Goal: Answer question/provide support

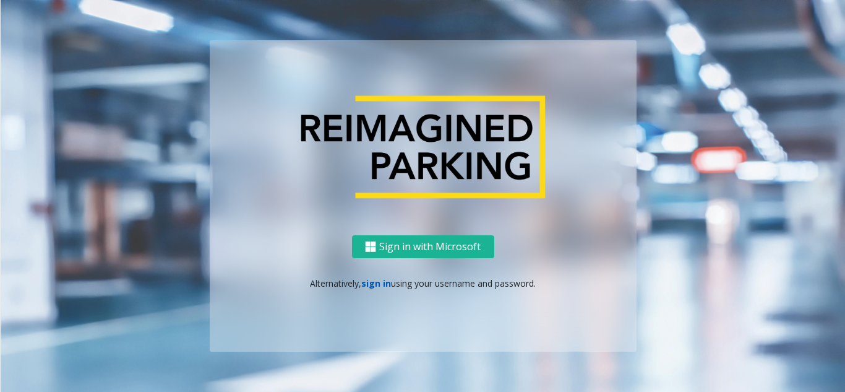
click at [374, 285] on link "sign in" at bounding box center [376, 283] width 30 height 12
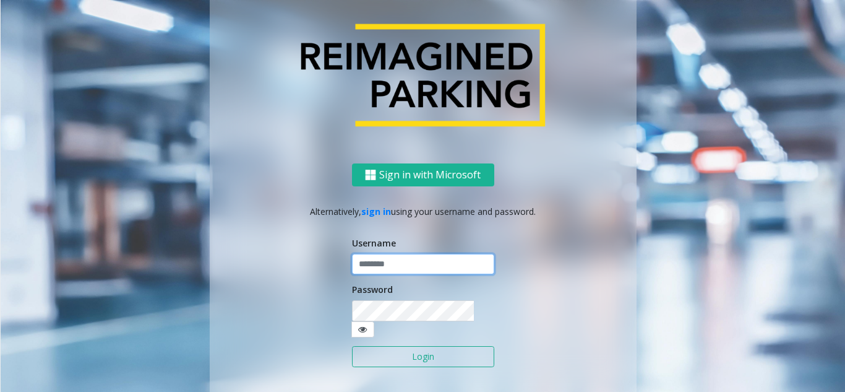
click at [376, 266] on input "text" at bounding box center [423, 264] width 142 height 21
paste input "**********"
type input "**********"
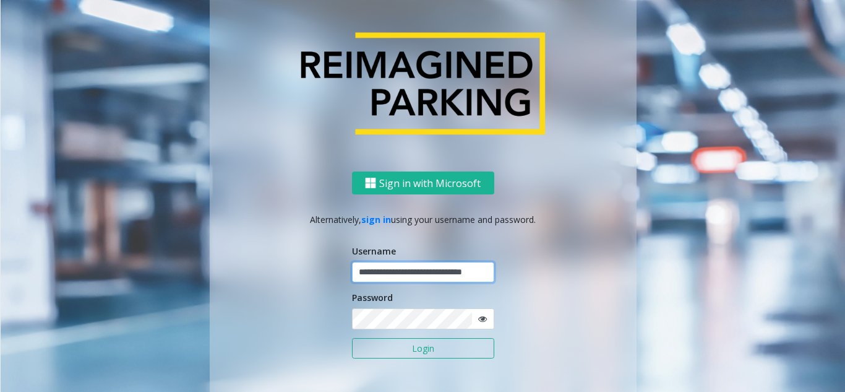
scroll to position [0, 27]
type input "**********"
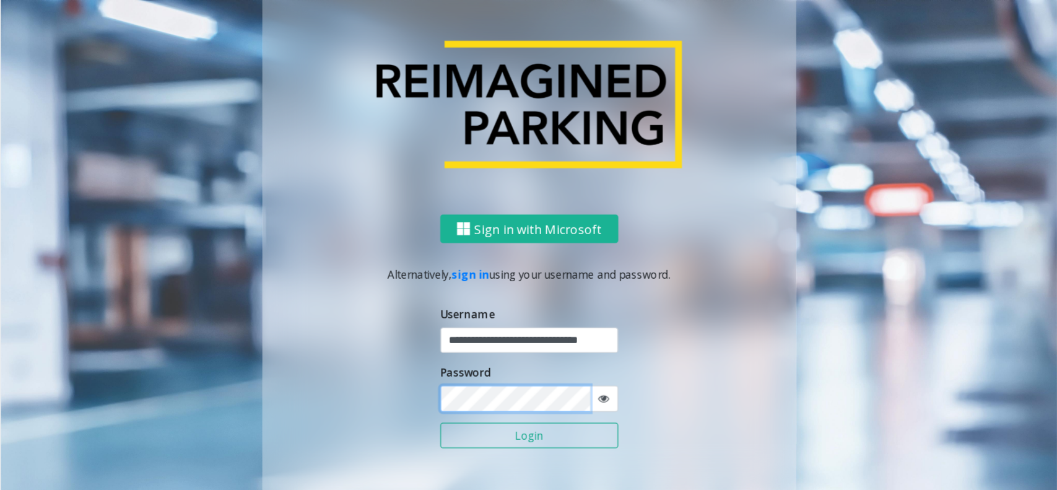
scroll to position [0, 0]
click at [352, 338] on button "Login" at bounding box center [423, 348] width 142 height 21
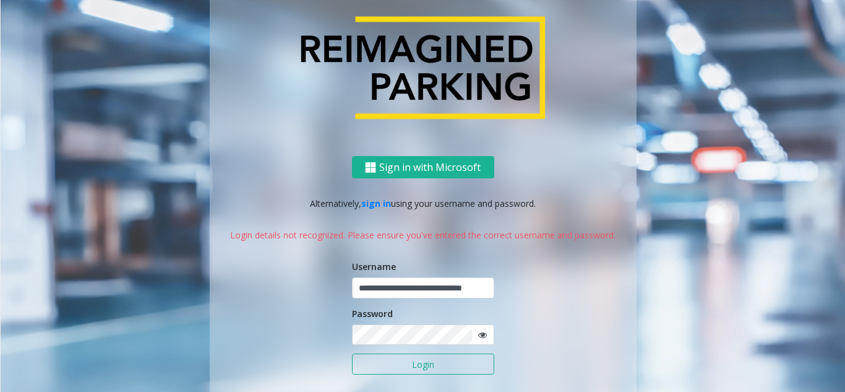
click at [479, 335] on icon at bounding box center [482, 335] width 9 height 9
click at [352, 353] on button "Login" at bounding box center [423, 363] width 142 height 21
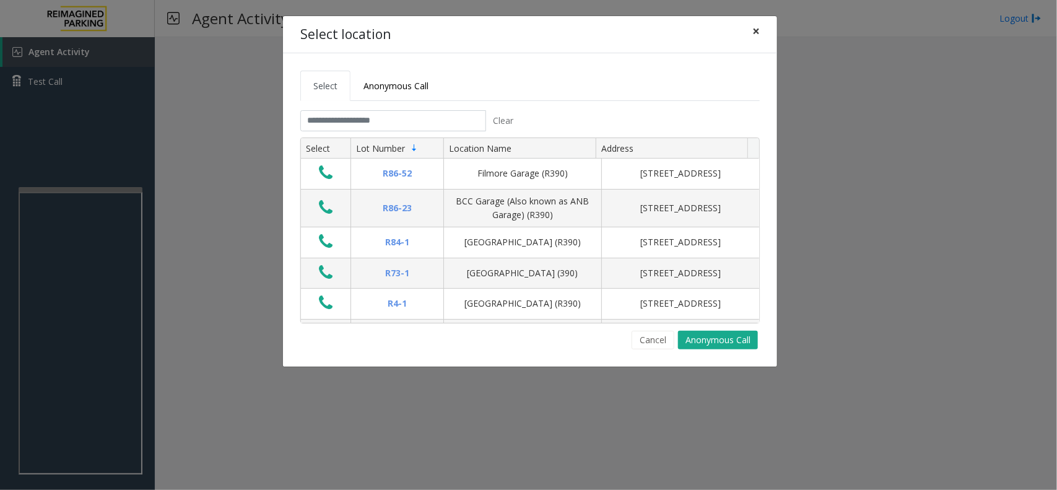
click at [756, 29] on span "×" at bounding box center [755, 30] width 7 height 17
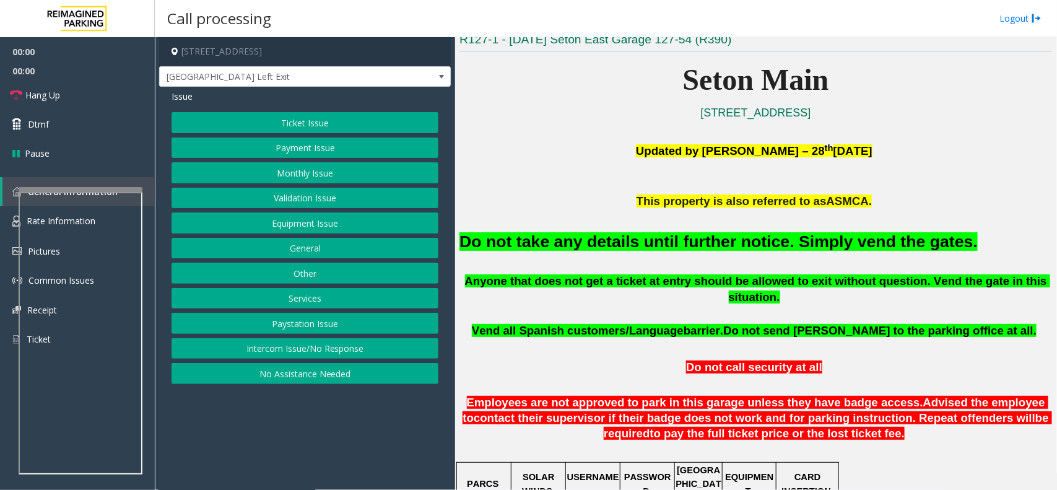
scroll to position [309, 0]
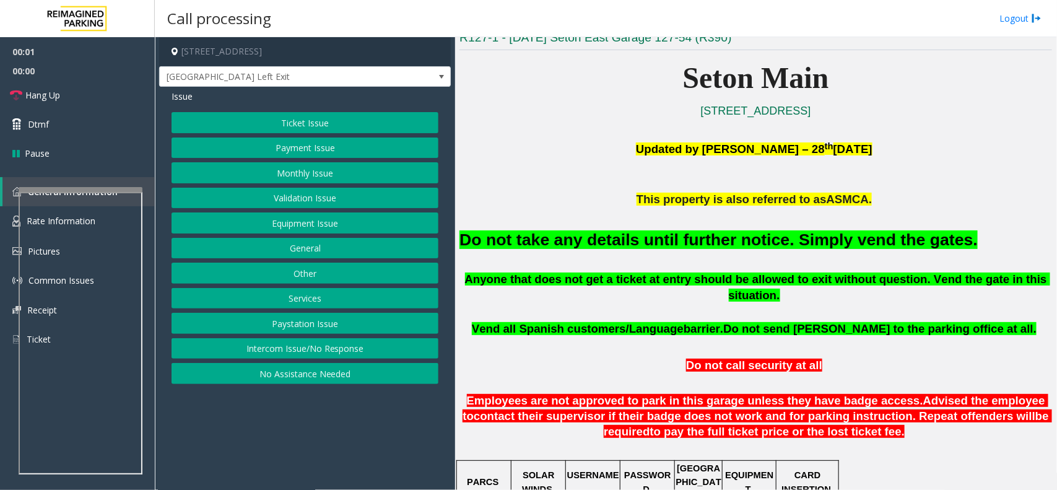
click at [333, 227] on button "Equipment Issue" at bounding box center [304, 222] width 267 height 21
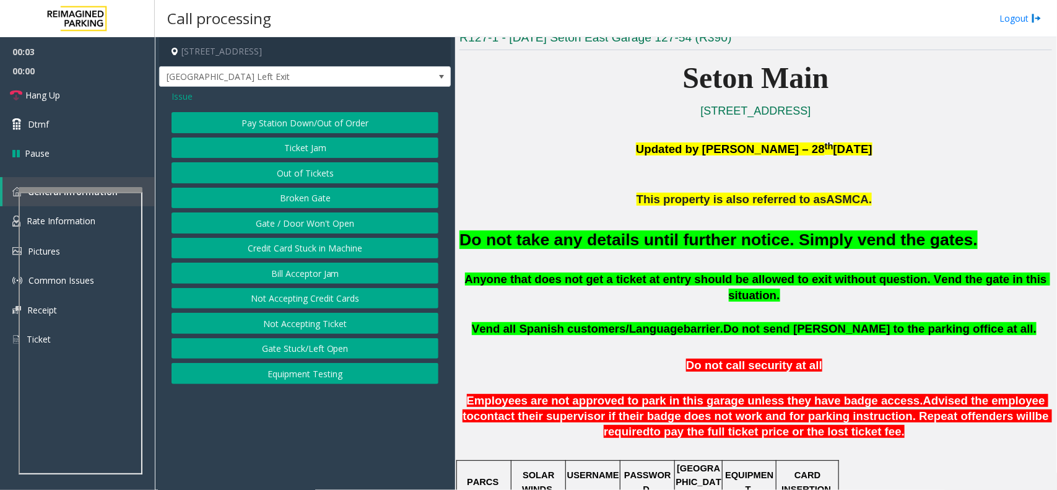
click at [314, 222] on button "Gate / Door Won't Open" at bounding box center [304, 222] width 267 height 21
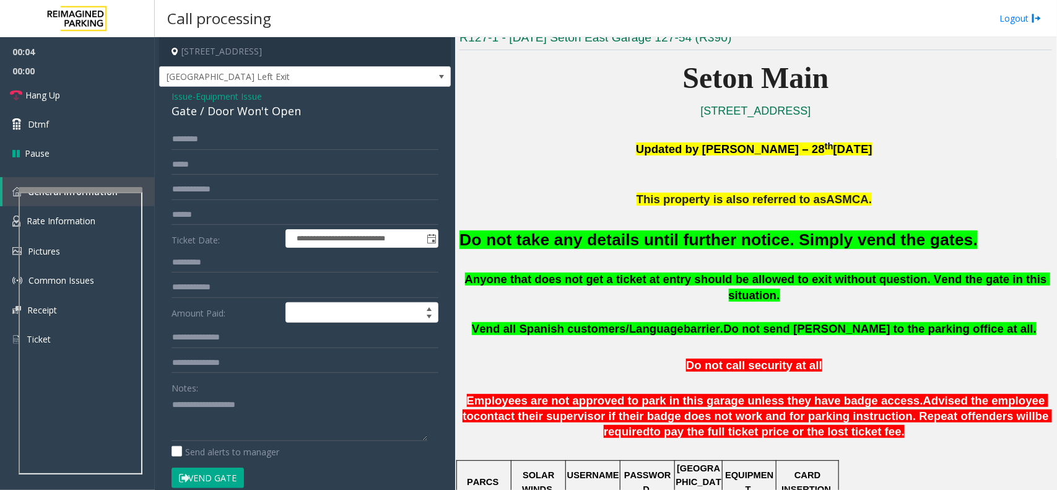
click at [680, 253] on div "Do not take any details until further notice. Simply vend the gates." at bounding box center [755, 238] width 592 height 63
click at [691, 241] on font "Do not take any details until further notice. Simply vend the gates." at bounding box center [718, 239] width 518 height 19
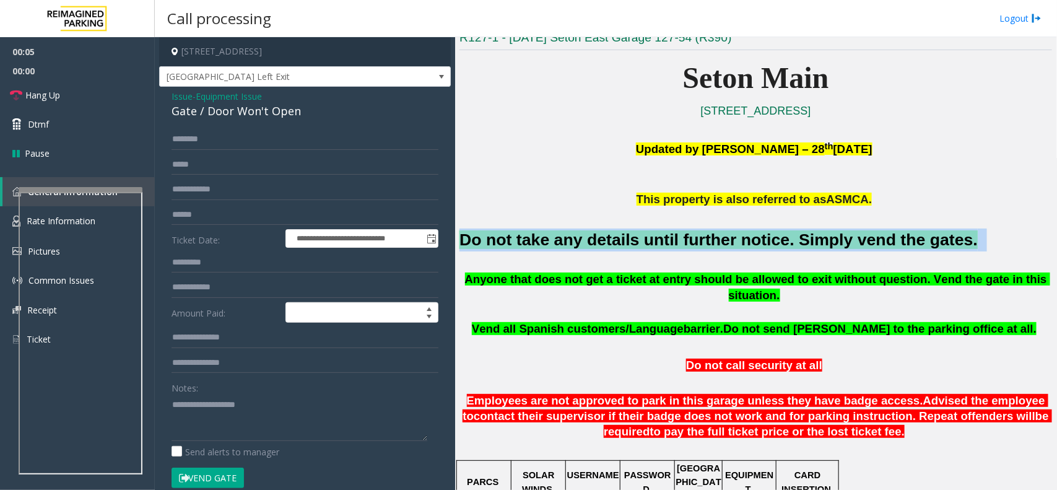
click at [691, 241] on font "Do not take any details until further notice. Simply vend the gates." at bounding box center [718, 239] width 518 height 19
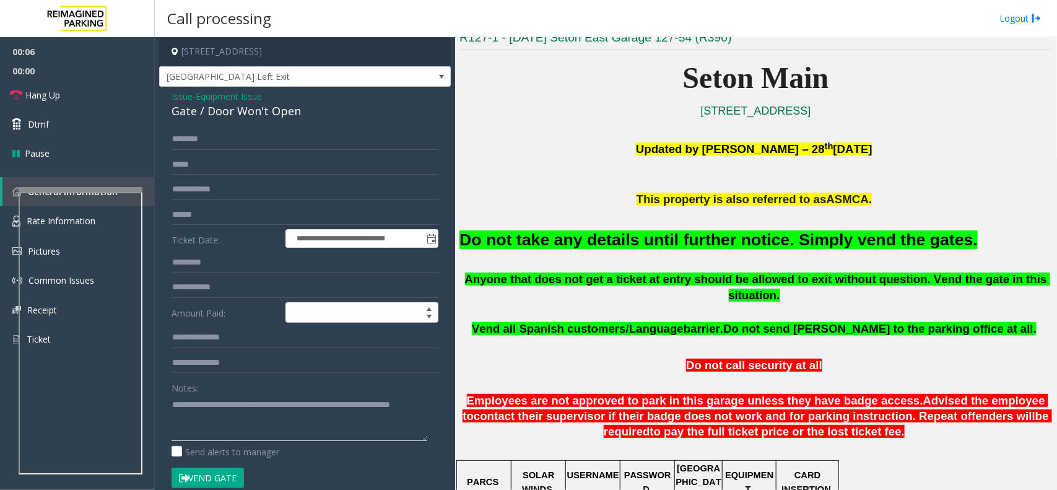
type textarea "**********"
click at [226, 391] on button "Vend Gate" at bounding box center [207, 477] width 72 height 21
click at [41, 87] on link "Hang Up" at bounding box center [77, 94] width 155 height 29
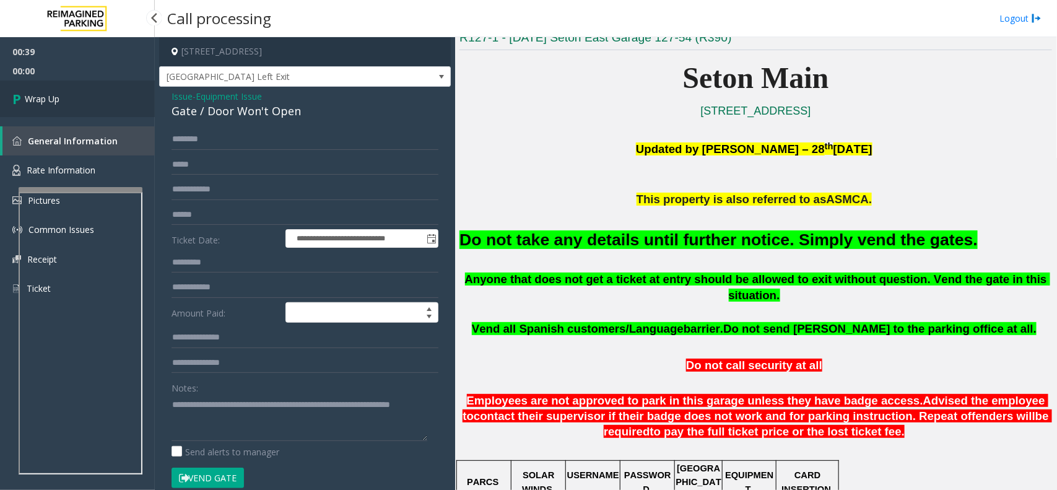
click at [41, 87] on link "Wrap Up" at bounding box center [77, 98] width 155 height 37
